Goal: Transaction & Acquisition: Purchase product/service

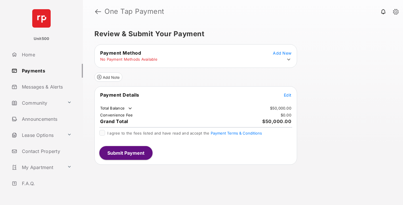
click at [288, 95] on span "Edit" at bounding box center [287, 95] width 7 height 5
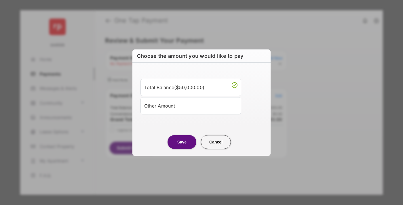
click at [191, 106] on div "Other Amount" at bounding box center [190, 106] width 93 height 10
type input "****"
click at [182, 149] on button "Save" at bounding box center [182, 142] width 29 height 14
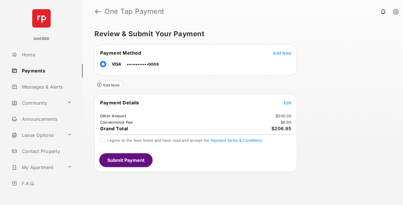
click at [288, 103] on span "Edit" at bounding box center [287, 102] width 7 height 5
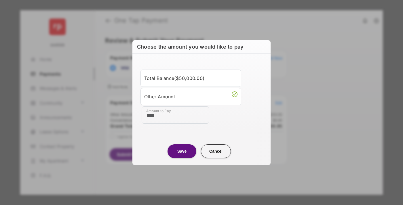
click at [182, 151] on button "Save" at bounding box center [182, 152] width 29 height 14
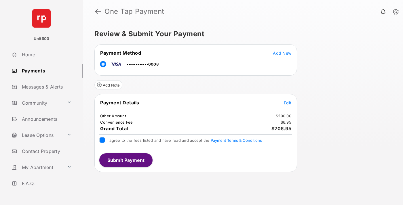
click at [126, 160] on button "Submit Payment" at bounding box center [125, 160] width 53 height 14
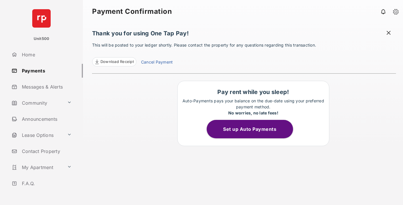
click at [389, 33] on span at bounding box center [389, 33] width 6 height 7
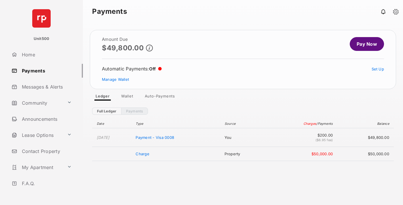
click at [115, 79] on link "Manage Wallet" at bounding box center [115, 79] width 27 height 5
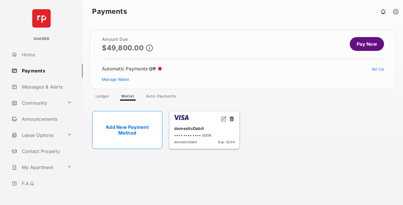
click at [232, 119] on button at bounding box center [232, 119] width 6 height 7
